Goal: Contribute content

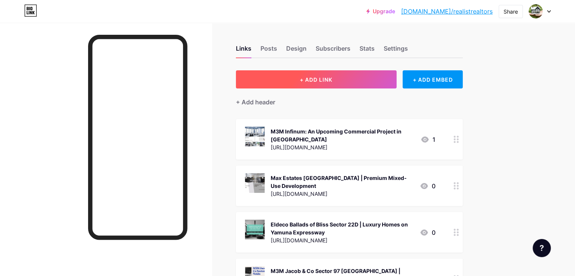
click at [381, 81] on button "+ ADD LINK" at bounding box center [316, 79] width 161 height 18
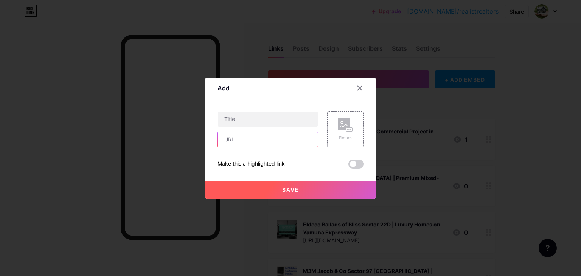
click at [267, 144] on input "text" at bounding box center [268, 139] width 100 height 15
paste input "[URL][DOMAIN_NAME]"
type input "[URL][DOMAIN_NAME]"
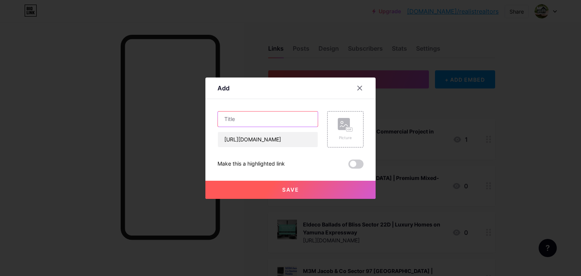
click at [249, 121] on input "text" at bounding box center [268, 119] width 100 height 15
paste input "Exotica Sector 22D – New Launch Project In Yamuna Expressway"
type input "Exotica Sector 22D – New Launch Project In Yamuna Expressway"
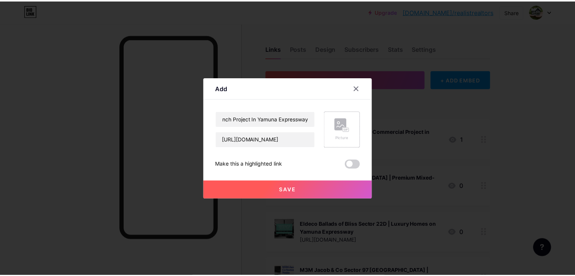
scroll to position [0, 0]
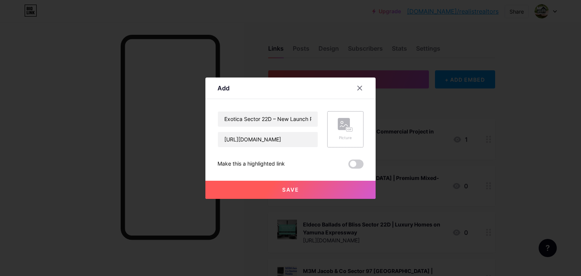
click at [337, 141] on div "Picture" at bounding box center [345, 129] width 36 height 36
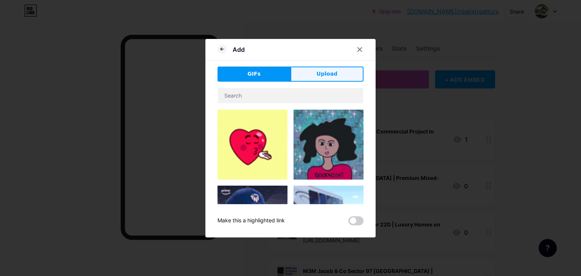
click at [306, 76] on button "Upload" at bounding box center [326, 74] width 73 height 15
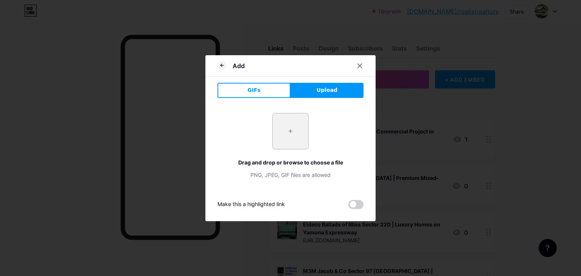
click at [290, 130] on input "file" at bounding box center [291, 131] width 36 height 36
type input "C:\fakepath\2.jpg"
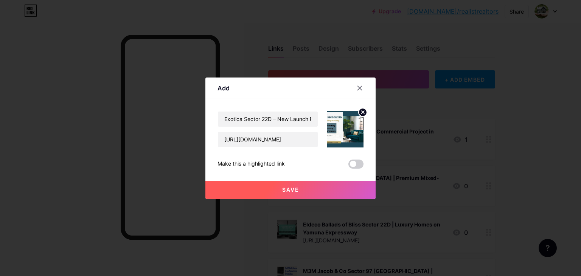
click at [268, 186] on button "Save" at bounding box center [290, 190] width 170 height 18
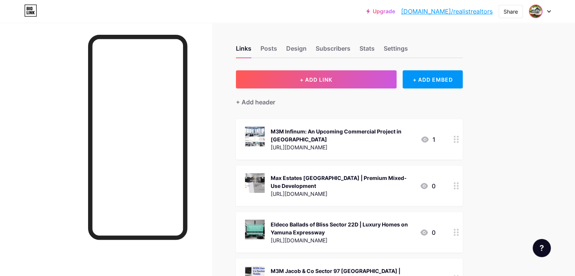
click at [540, 12] on img at bounding box center [536, 11] width 12 height 12
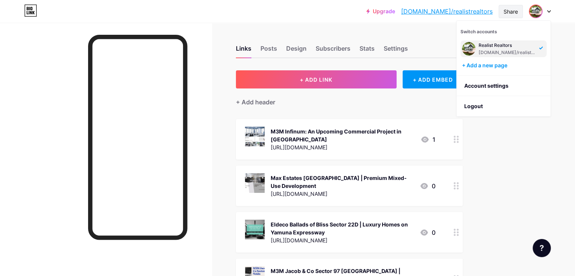
click at [506, 10] on div "Share" at bounding box center [511, 12] width 14 height 8
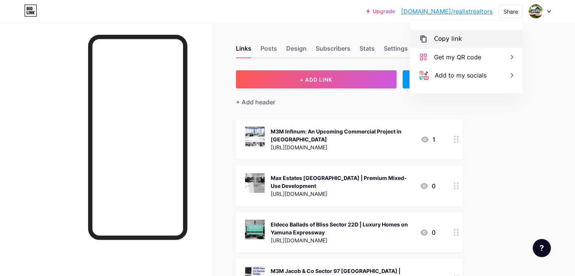
click at [439, 39] on div "Copy link" at bounding box center [448, 38] width 28 height 9
